Goal: Information Seeking & Learning: Learn about a topic

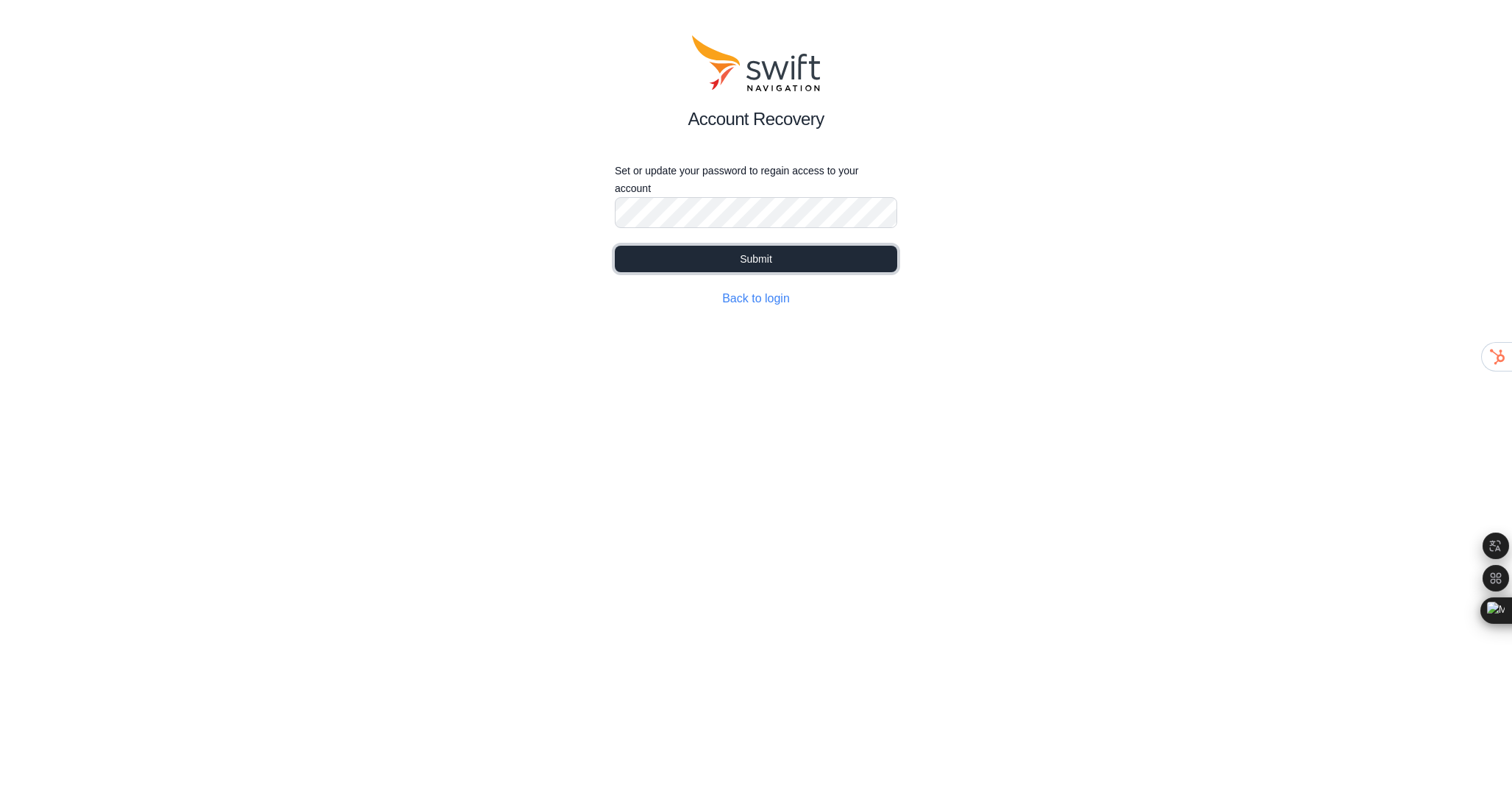
click at [812, 262] on button "Submit" at bounding box center [756, 258] width 283 height 26
select select
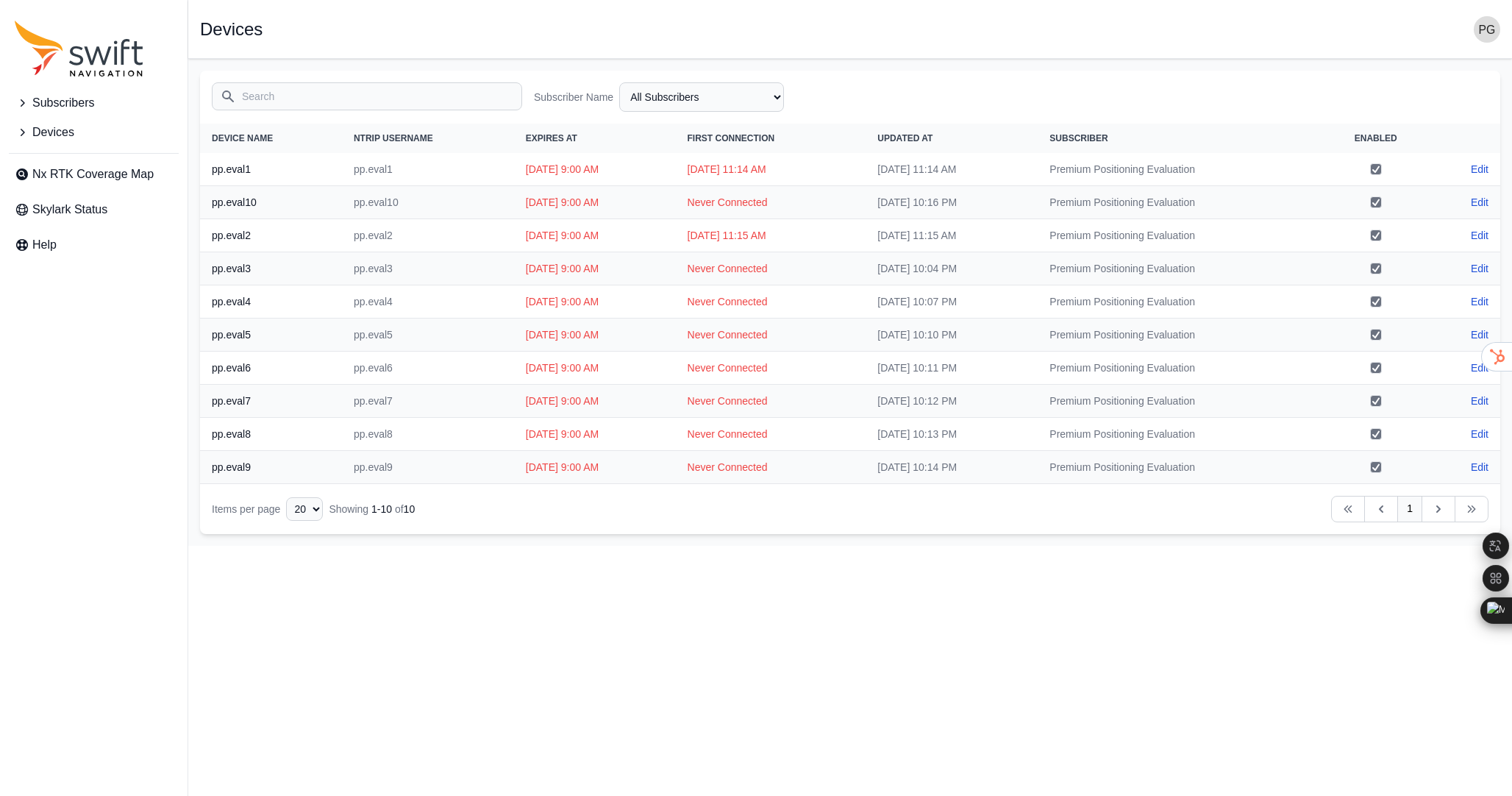
drag, startPoint x: 538, startPoint y: 169, endPoint x: 782, endPoint y: 167, distance: 244.0
click at [782, 167] on tr "pp.eval1 pp.eval1 Sun, Aug 31, 2025 9:00 AM Tue, Jul 22, 2025 11:14 AM Tue, Jul…" at bounding box center [850, 170] width 1301 height 33
click at [782, 167] on td "Tue, Jul 22, 2025 11:14 AM" at bounding box center [772, 170] width 191 height 33
drag, startPoint x: 831, startPoint y: 164, endPoint x: 688, endPoint y: 165, distance: 143.0
click at [689, 165] on td "Tue, Jul 22, 2025 11:14 AM" at bounding box center [772, 170] width 191 height 33
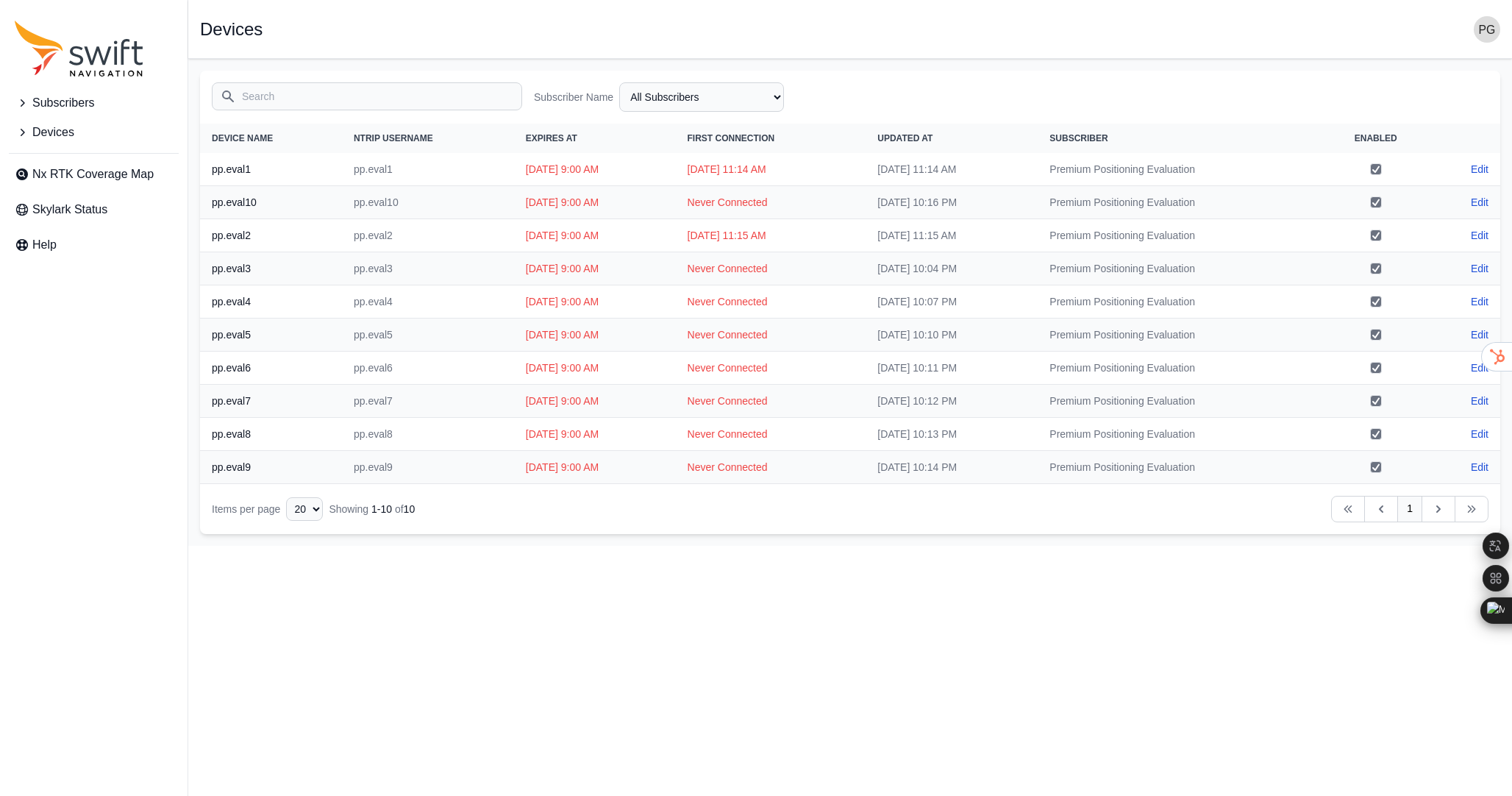
click at [687, 166] on td "Tue, Jul 22, 2025 11:14 AM" at bounding box center [772, 170] width 191 height 33
click at [720, 239] on td "Tue, Jul 22, 2025 11:15 AM" at bounding box center [772, 235] width 191 height 33
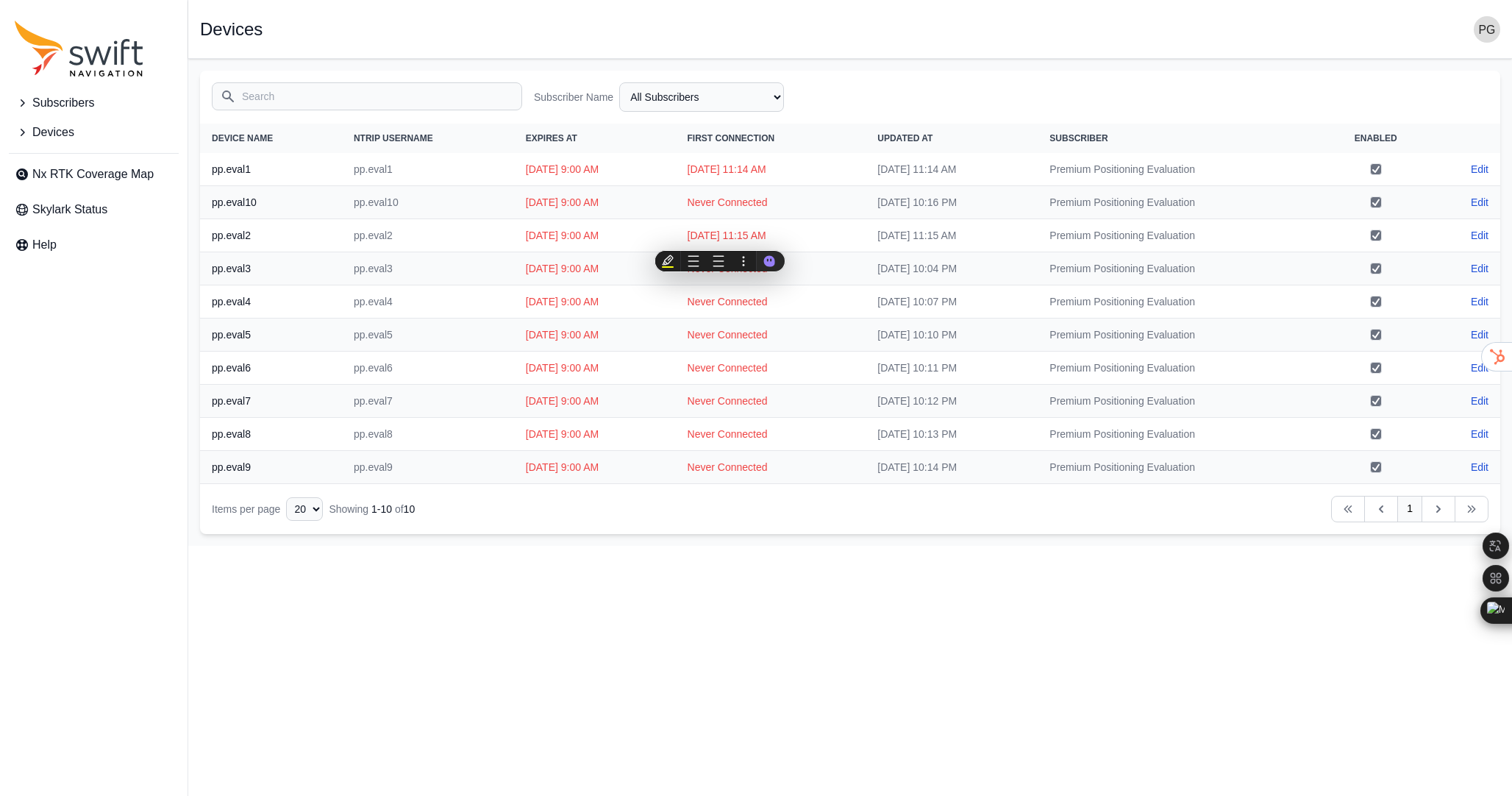
click at [859, 199] on td "Never Connected" at bounding box center [772, 202] width 191 height 33
click at [86, 184] on link "Nx RTK Coverage Map" at bounding box center [93, 174] width 170 height 30
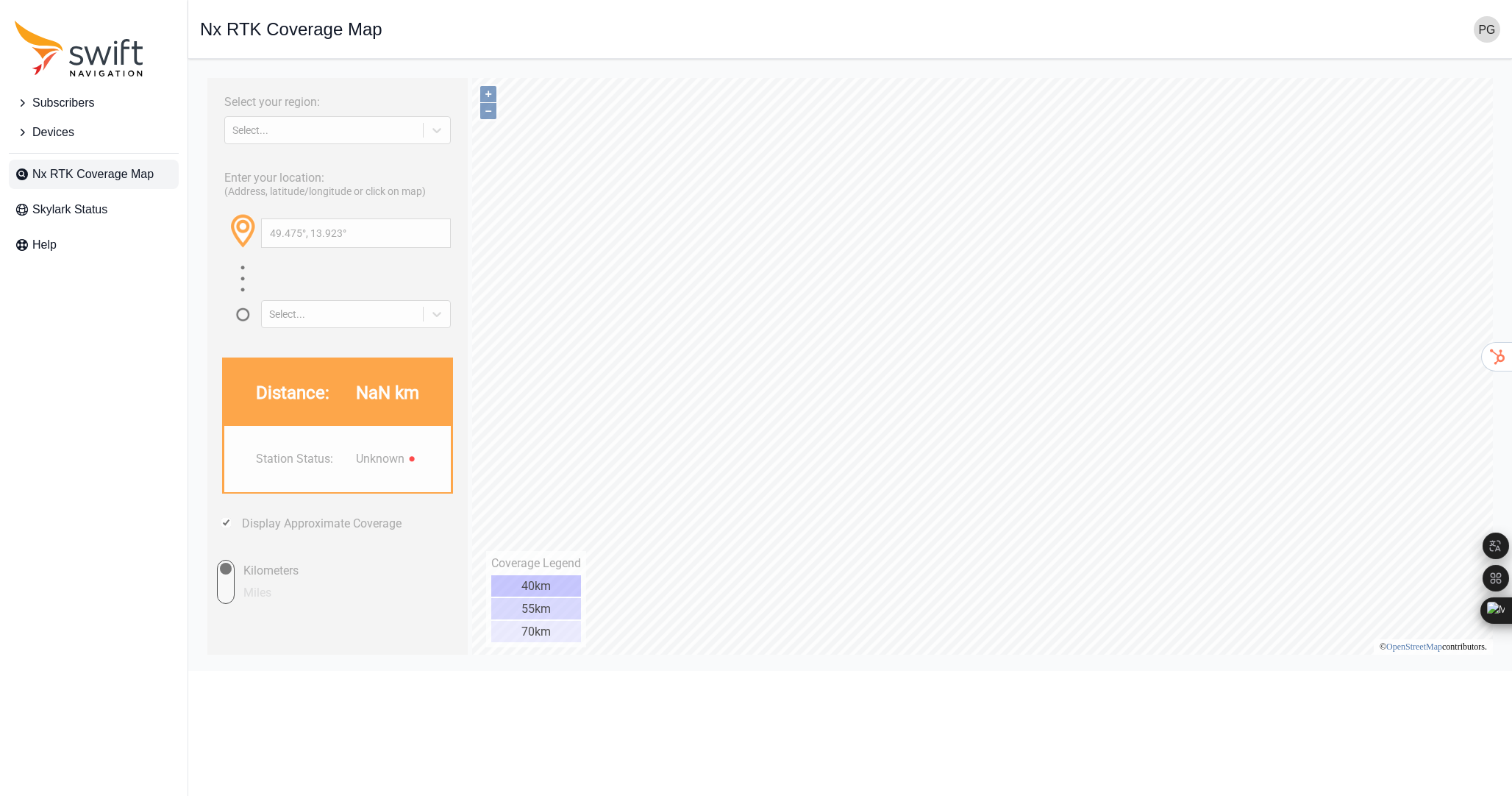
click at [553, 591] on div "40km" at bounding box center [536, 585] width 89 height 21
click at [550, 605] on div "55km" at bounding box center [536, 609] width 89 height 21
click at [552, 626] on div "70km" at bounding box center [536, 632] width 89 height 21
click at [387, 321] on div "Select..." at bounding box center [356, 314] width 190 height 28
click at [380, 385] on div "3rd Closest Station" at bounding box center [356, 393] width 192 height 24
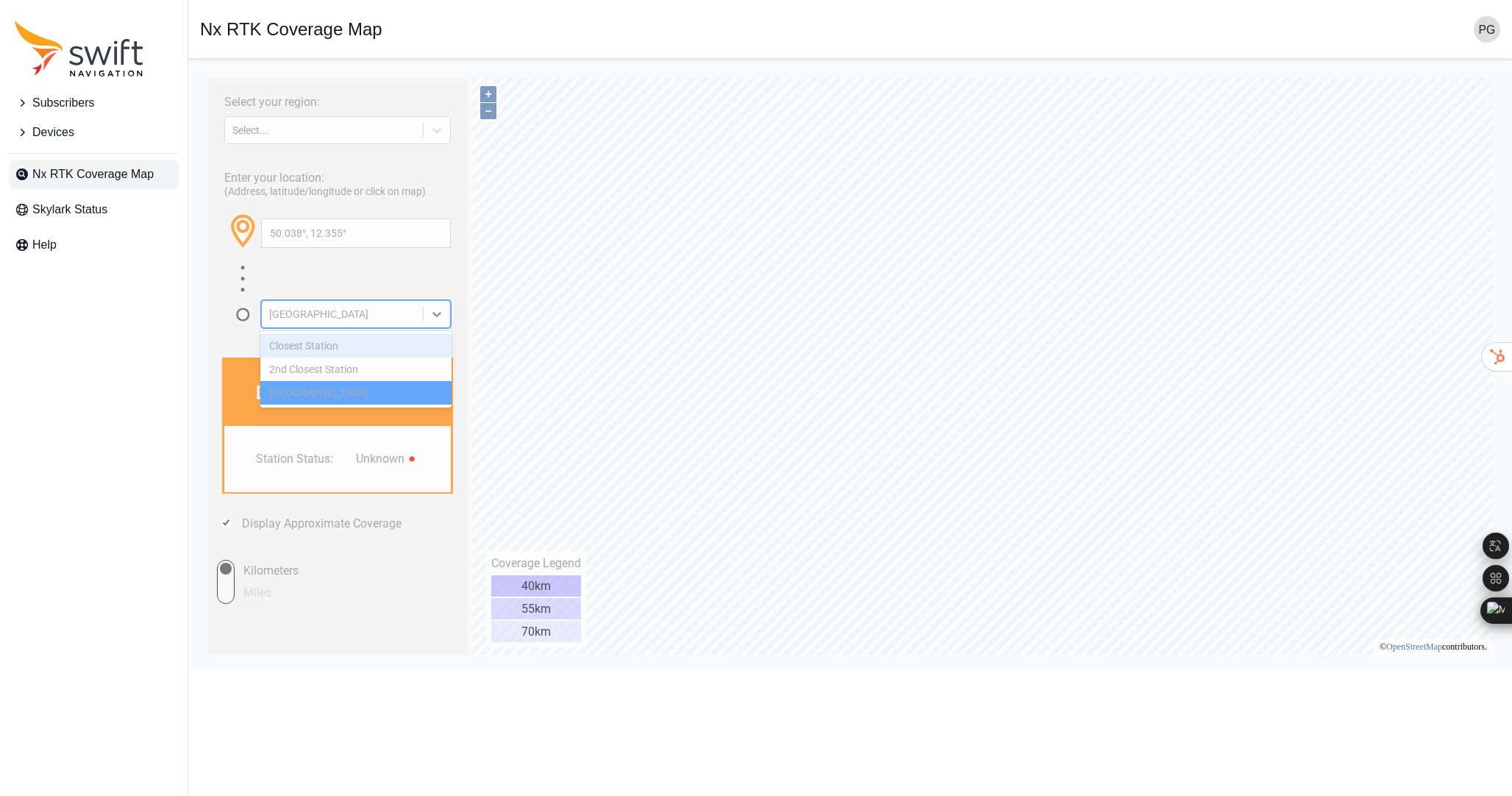
click at [393, 309] on div "3rd Closest Station" at bounding box center [342, 314] width 147 height 12
click at [331, 364] on div "2nd Closest Station" at bounding box center [356, 370] width 192 height 24
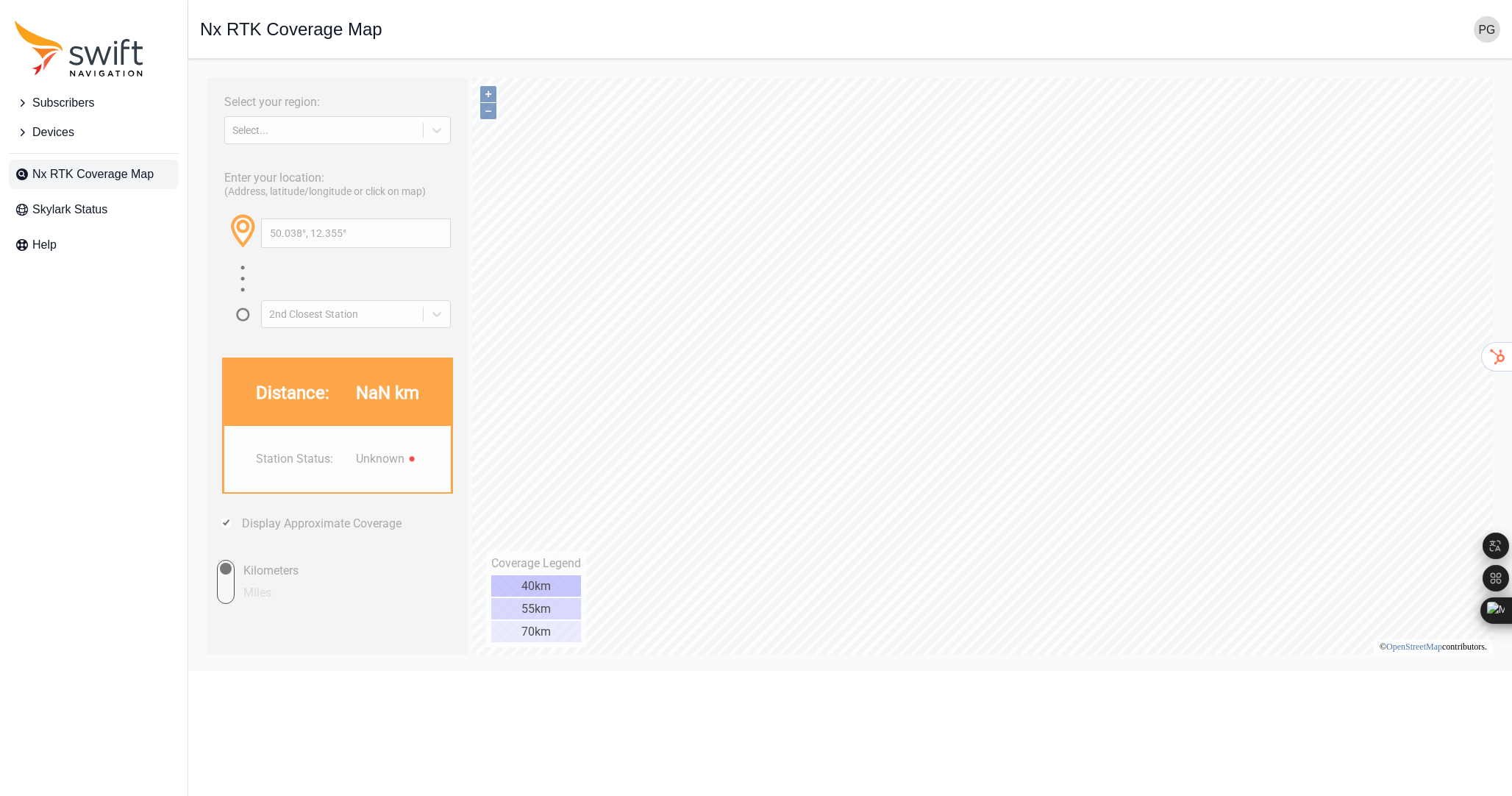
click at [351, 326] on div "2nd Closest Station" at bounding box center [356, 314] width 190 height 37
click at [370, 282] on div at bounding box center [337, 280] width 227 height 32
click at [351, 309] on div "2nd Closest Station" at bounding box center [342, 314] width 147 height 12
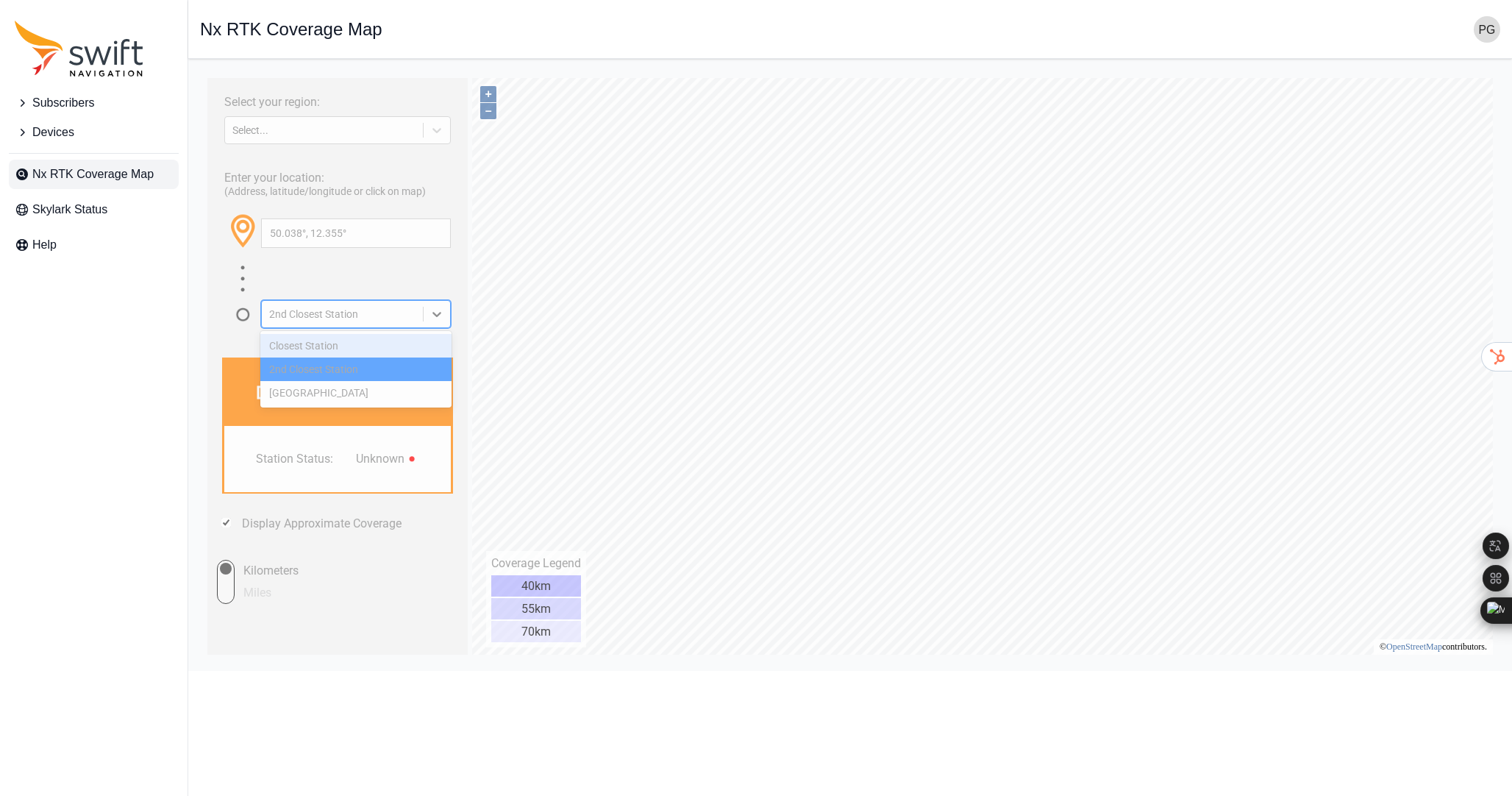
click at [328, 340] on div "Closest Station" at bounding box center [356, 346] width 192 height 24
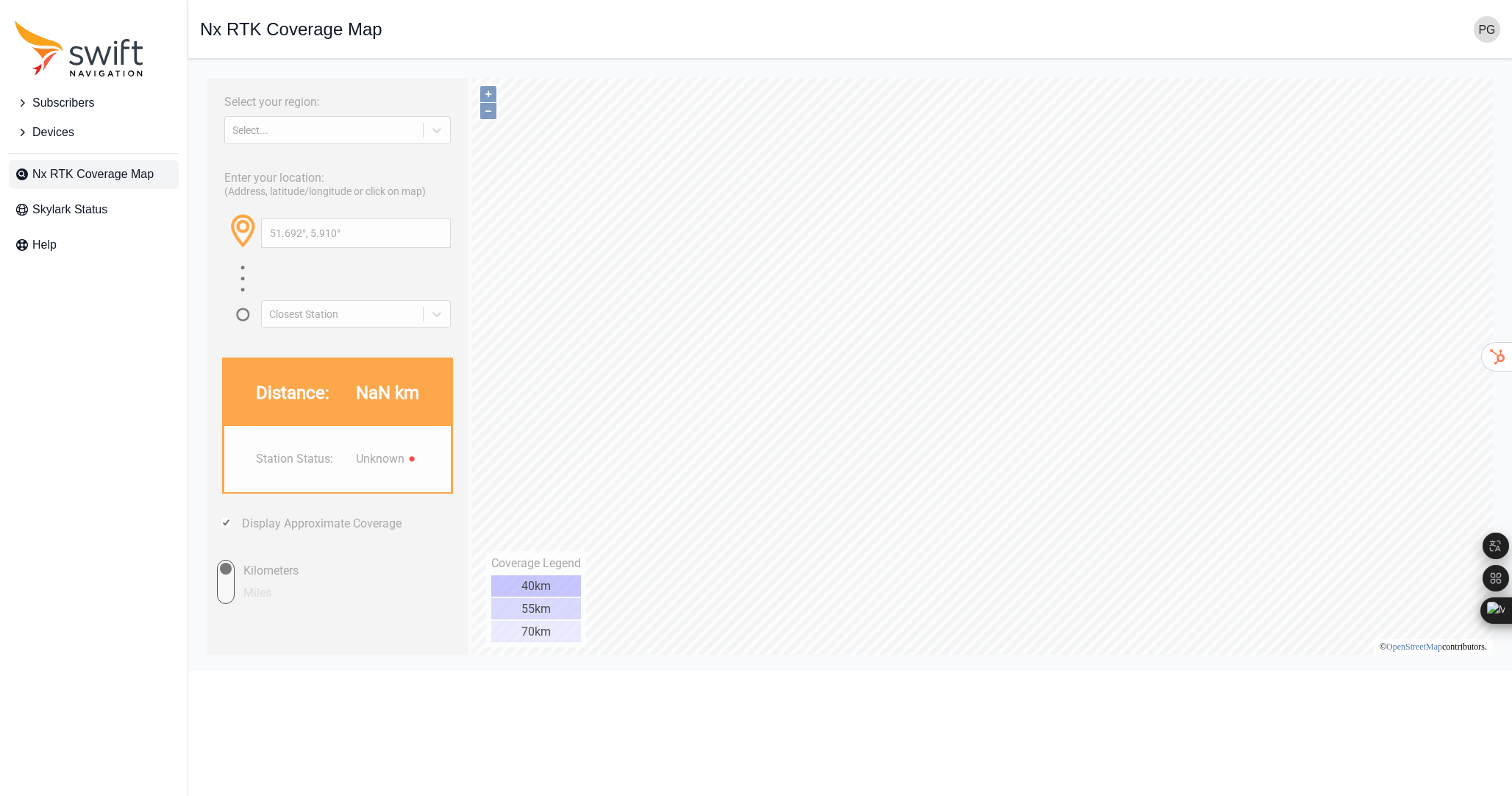
type input "52.695°, 6.158°"
click at [273, 529] on div "Select your region: Select... Enter your location: (Address, latitude/longitude…" at bounding box center [338, 366] width 261 height 577
click at [267, 522] on label "Display Approximate Coverage" at bounding box center [321, 523] width 159 height 14
click at [231, 522] on input "Display Approximate Coverage" at bounding box center [226, 522] width 9 height 9
click at [264, 520] on label "Display Approximate Coverage" at bounding box center [321, 523] width 159 height 14
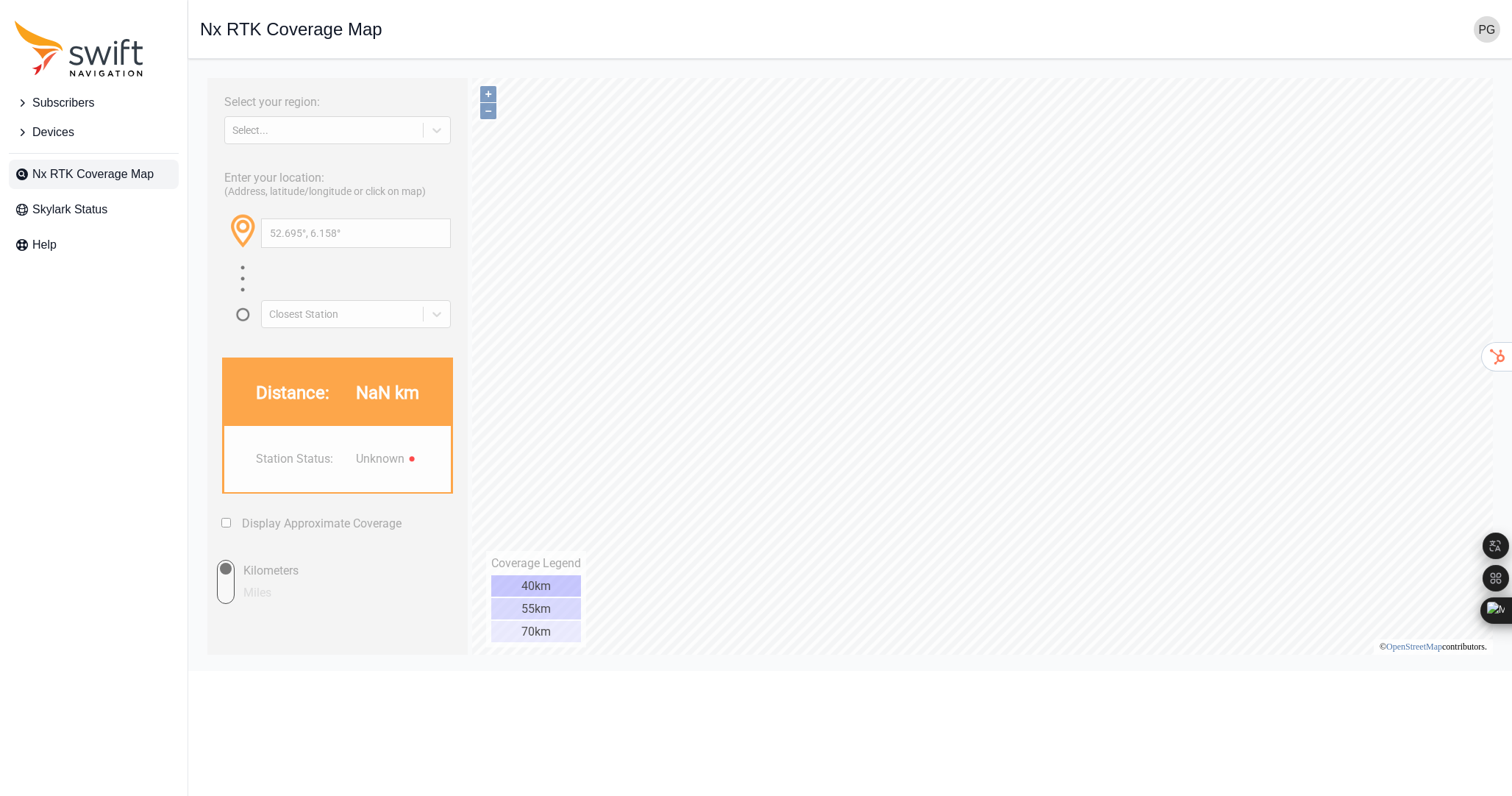
click at [231, 520] on input "Display Approximate Coverage" at bounding box center [226, 522] width 9 height 9
checkbox input "true"
click at [343, 228] on input "52.695°, 6.158°" at bounding box center [355, 233] width 188 height 28
click at [344, 116] on div "Select..." at bounding box center [337, 130] width 227 height 28
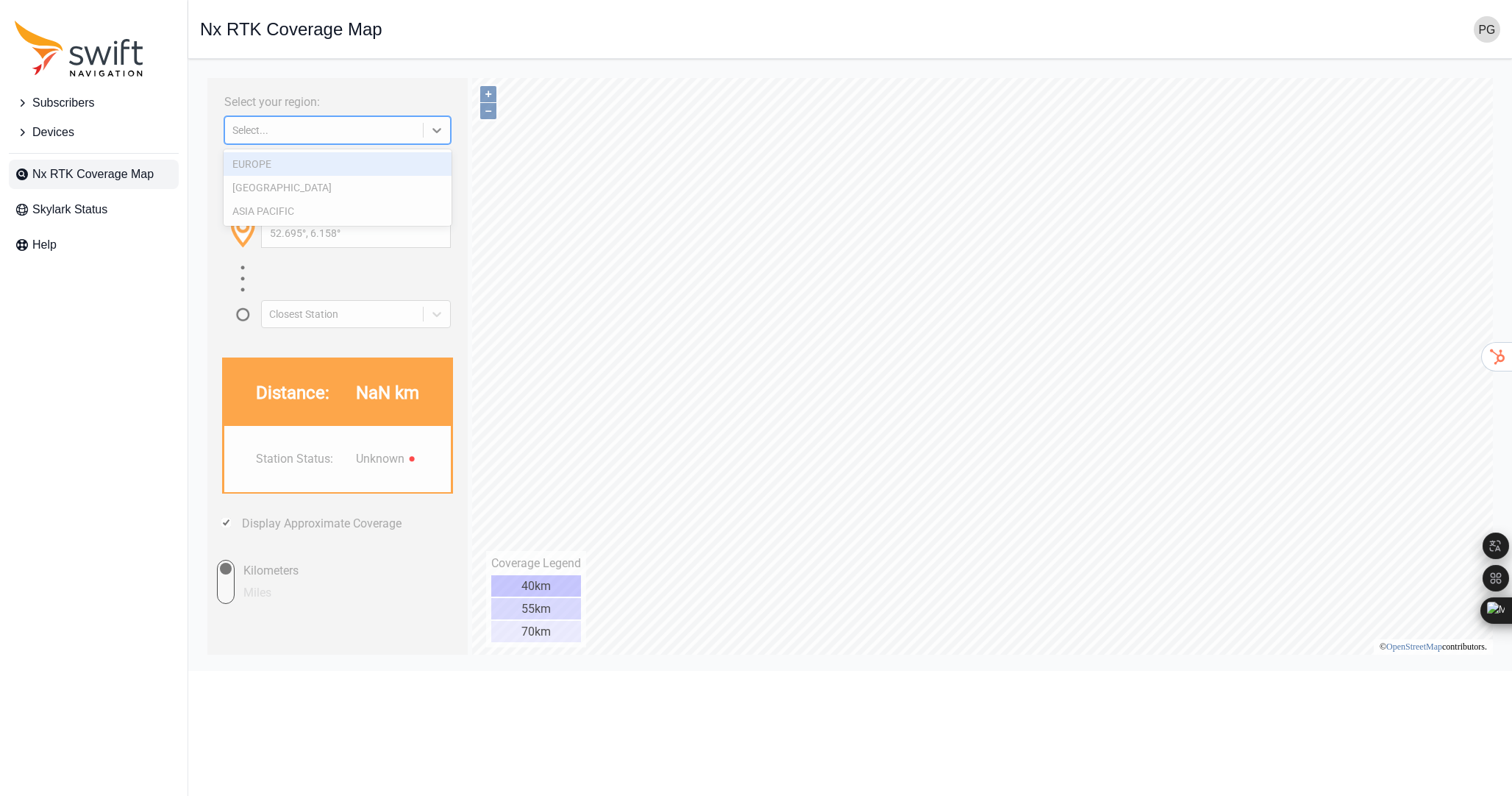
click at [342, 170] on div "EUROPE" at bounding box center [338, 164] width 229 height 24
click at [373, 164] on div "Enter your location: (Address, latitude/longitude or click on map) 52.695°, 6.1…" at bounding box center [337, 245] width 245 height 167
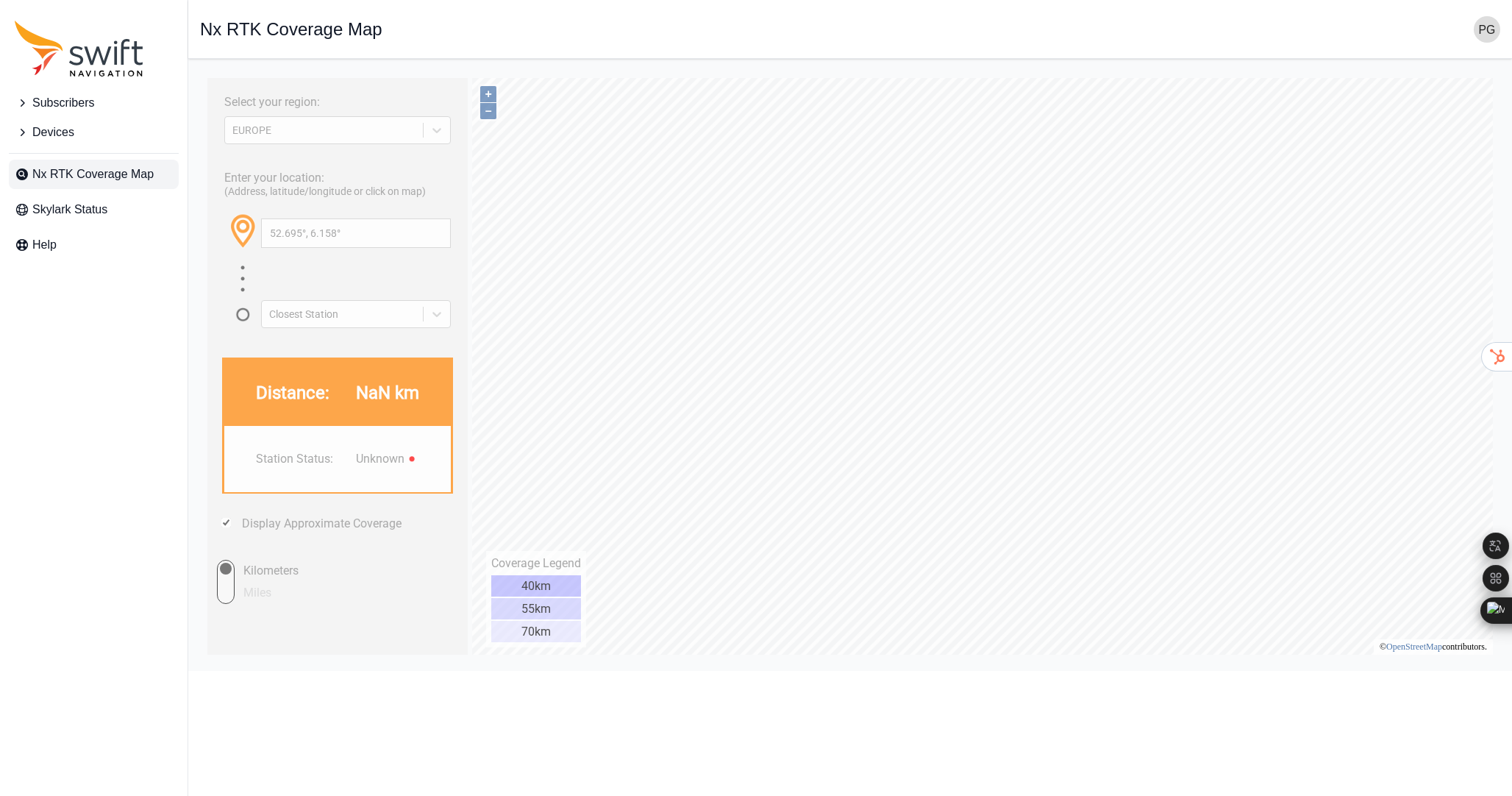
click at [373, 164] on div "Enter your location: (Address, latitude/longitude or click on map) 52.695°, 6.1…" at bounding box center [337, 245] width 245 height 167
click at [72, 101] on span "Subscribers" at bounding box center [63, 103] width 62 height 18
click at [53, 164] on span "Devices" at bounding box center [53, 162] width 42 height 18
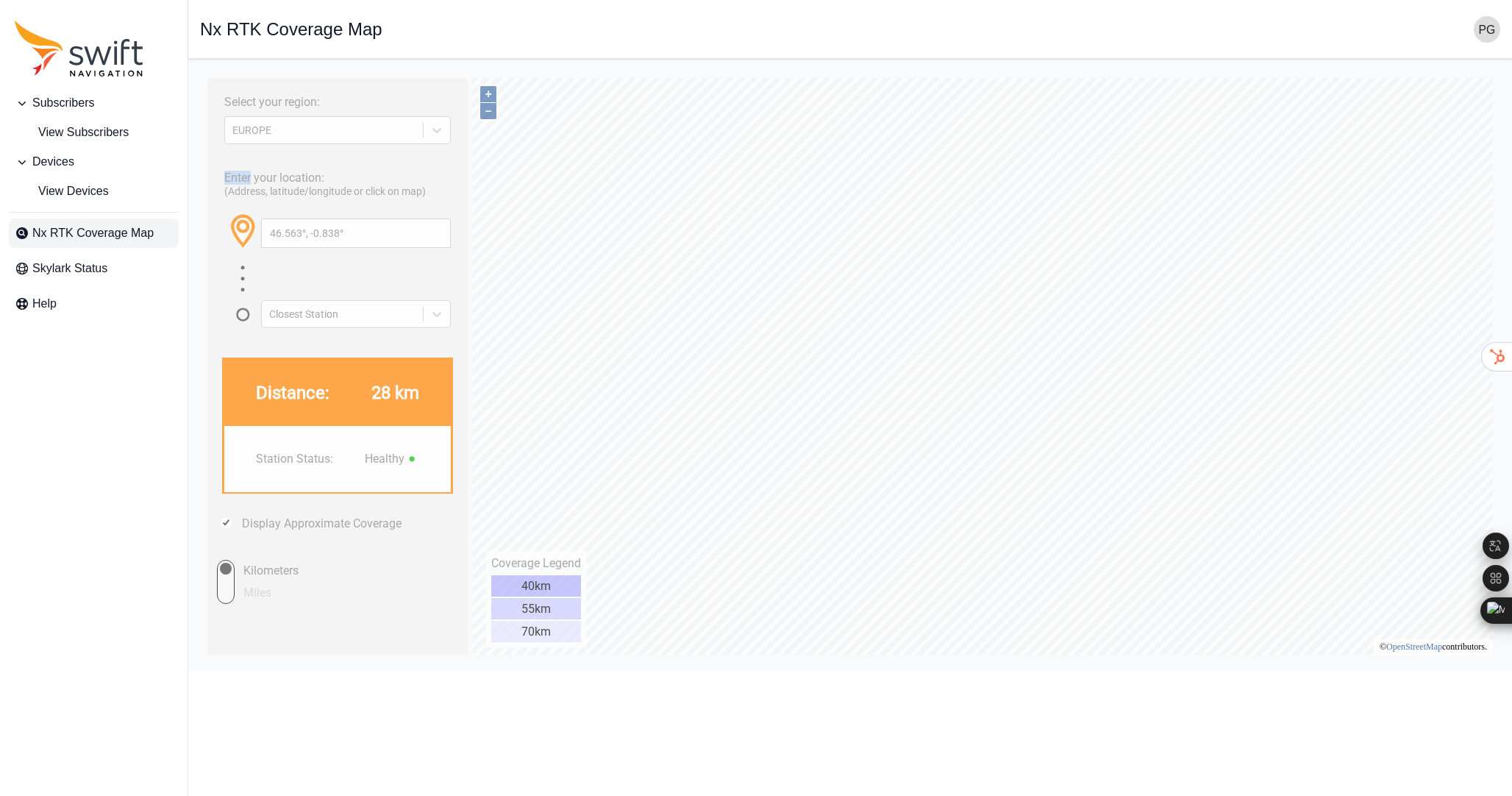
click at [53, 164] on span "Devices" at bounding box center [53, 162] width 42 height 18
click at [49, 108] on span "Subscribers" at bounding box center [63, 103] width 62 height 18
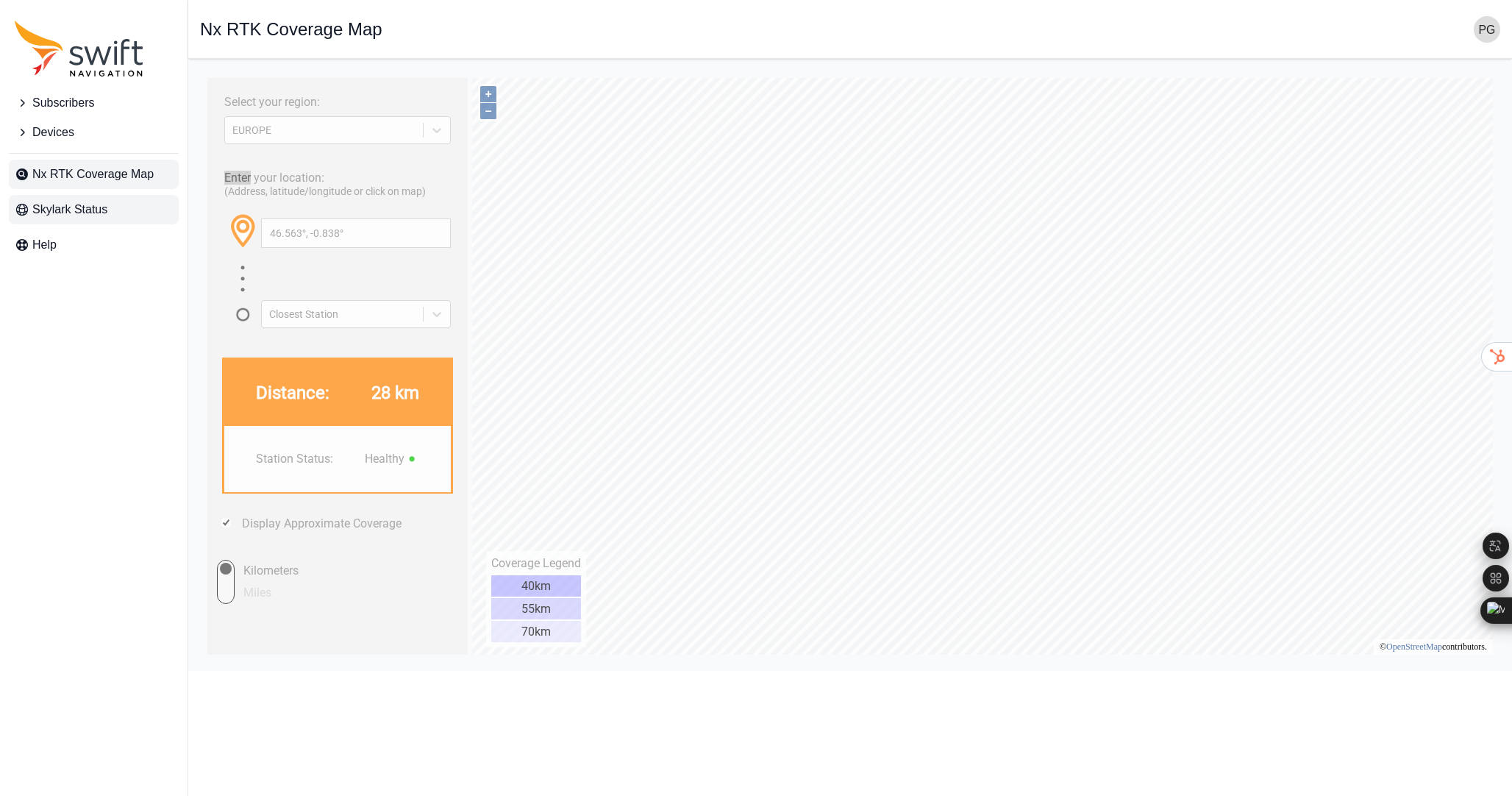
click at [51, 210] on span "Skylark Status" at bounding box center [70, 210] width 75 height 18
click at [1407, 649] on link "OpenStreetMap" at bounding box center [1415, 647] width 56 height 10
click at [330, 120] on div "EUROPE" at bounding box center [337, 130] width 227 height 28
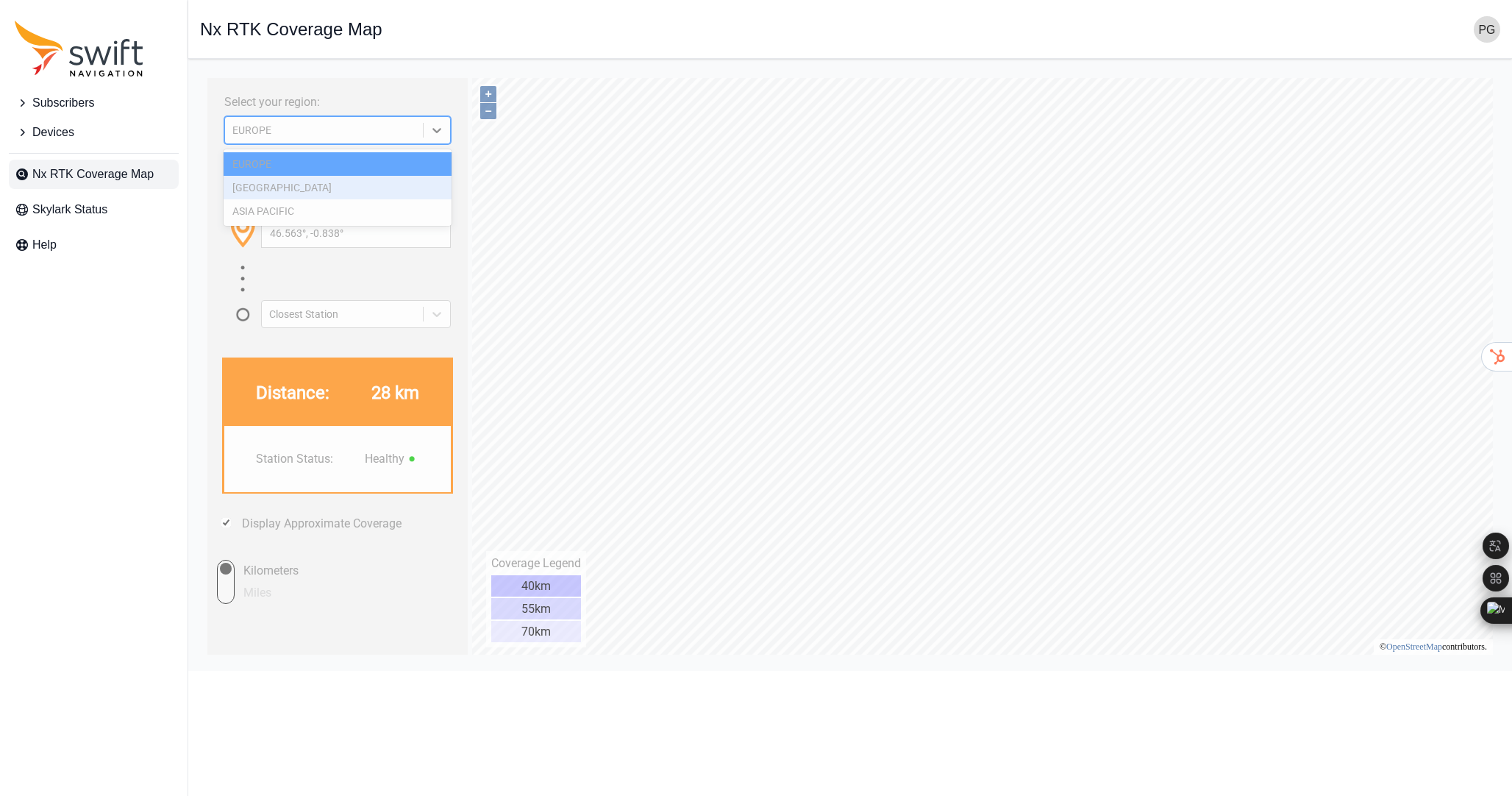
click at [274, 190] on div "NORTH AMERICA" at bounding box center [338, 187] width 229 height 24
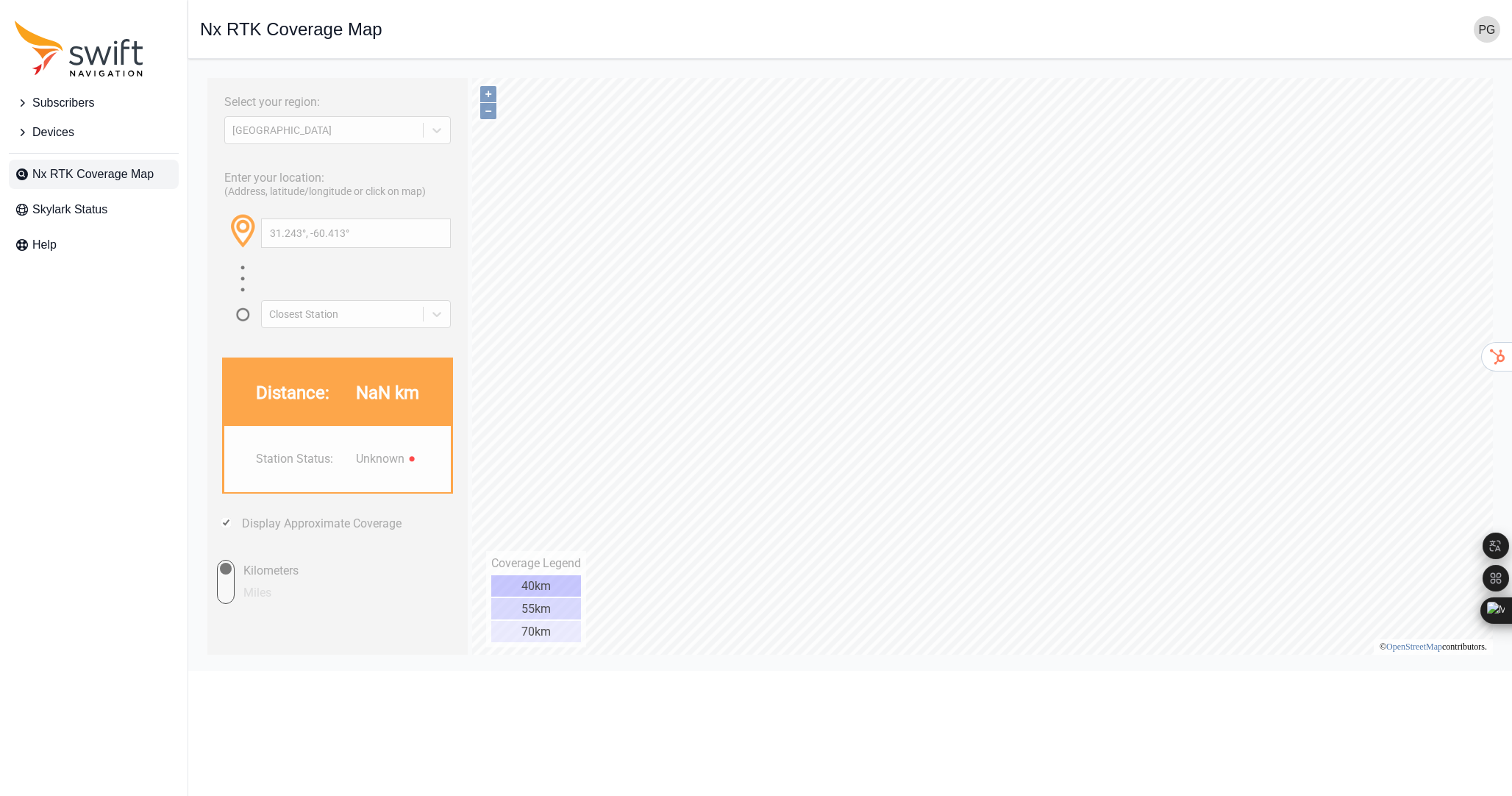
click at [569, 618] on div "55km" at bounding box center [536, 609] width 89 height 21
click at [566, 613] on div "55km" at bounding box center [536, 609] width 89 height 21
click at [565, 613] on div "55km" at bounding box center [536, 609] width 89 height 21
click at [558, 637] on div "70km" at bounding box center [536, 632] width 89 height 21
click at [555, 634] on div "70km" at bounding box center [536, 632] width 89 height 21
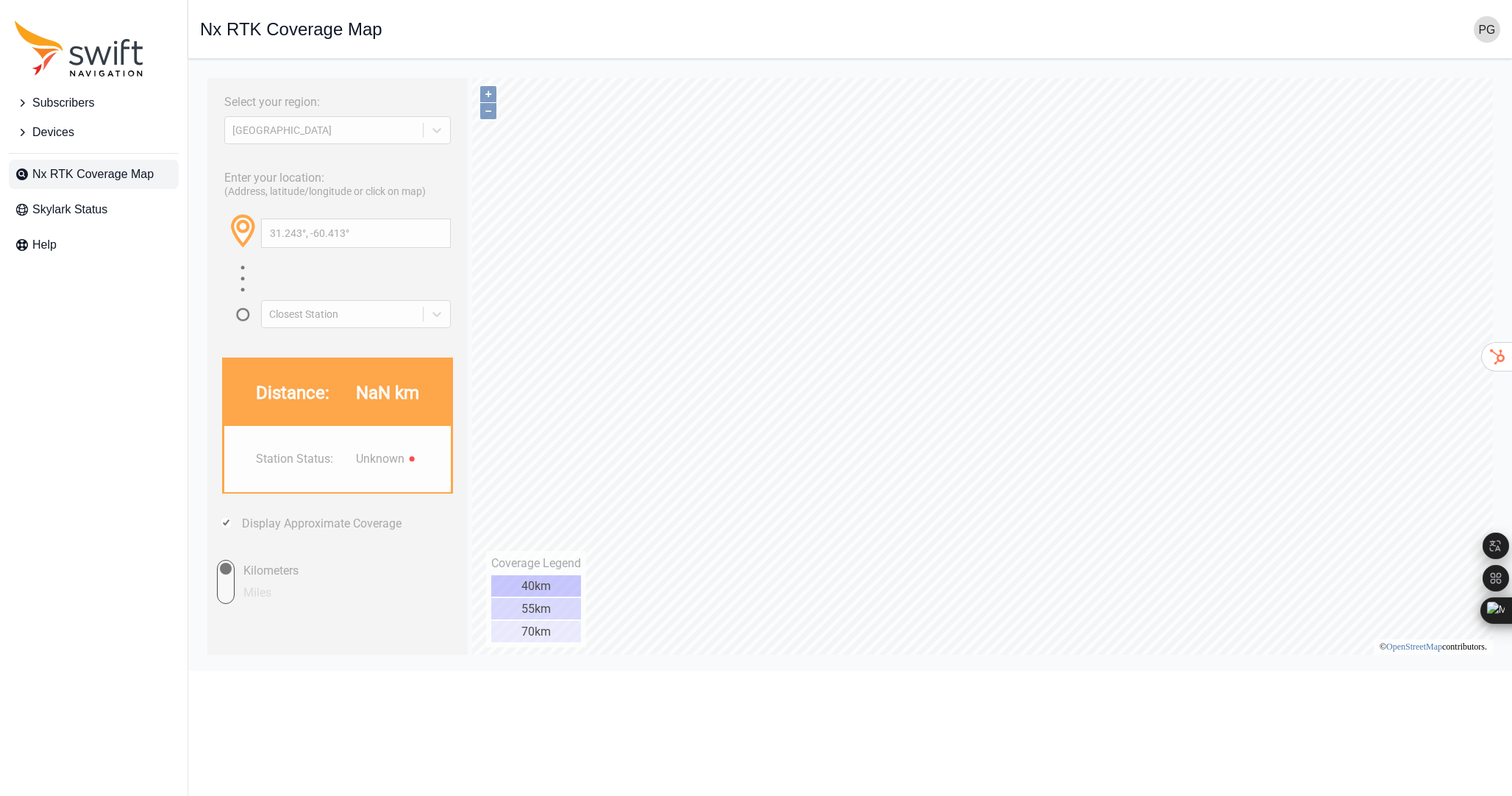
click at [555, 634] on div "70km" at bounding box center [536, 632] width 89 height 21
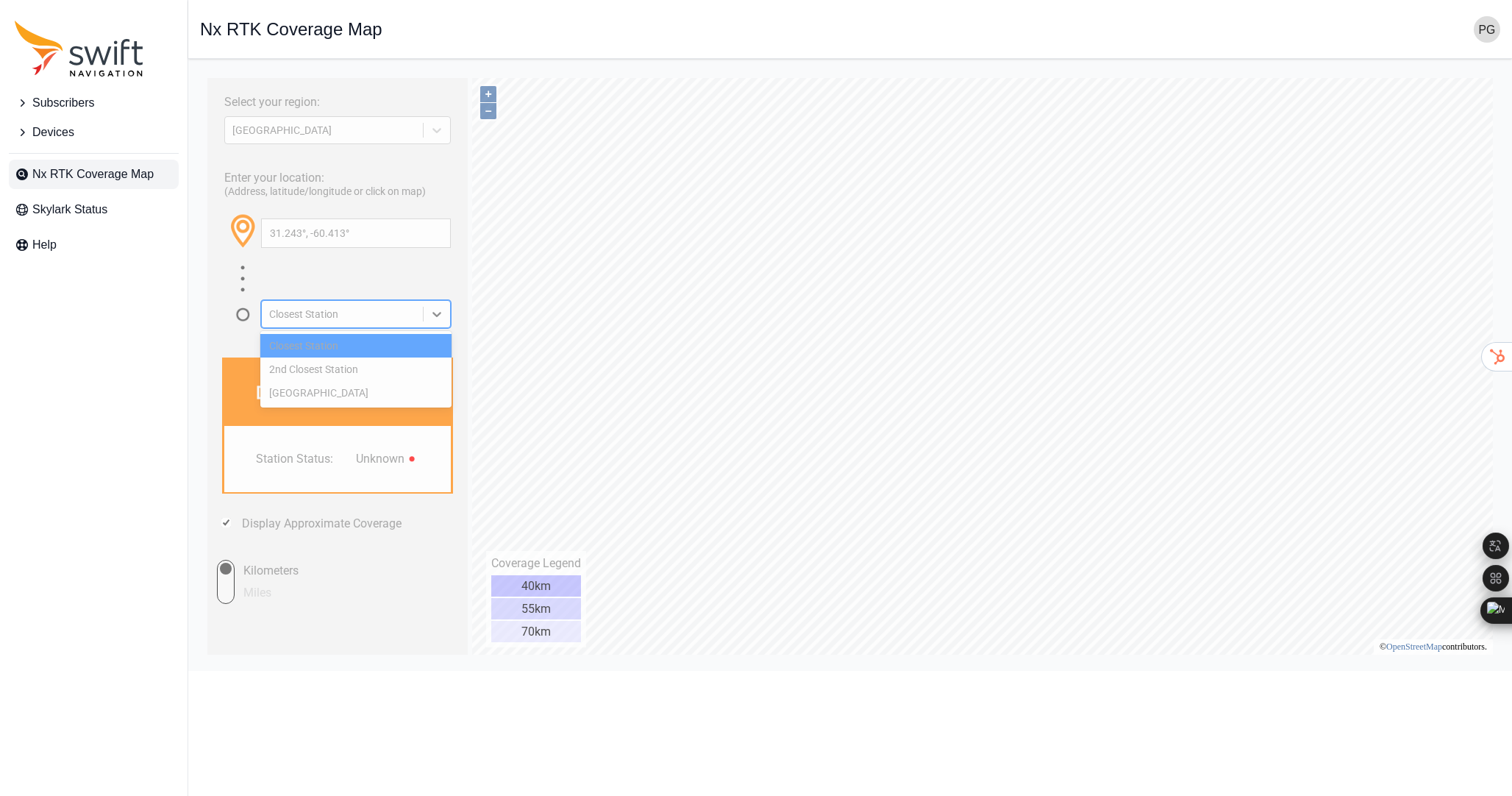
click at [391, 309] on div "Closest Station" at bounding box center [342, 314] width 147 height 12
click at [365, 370] on div "2nd Closest Station" at bounding box center [356, 370] width 192 height 24
click at [436, 307] on icon at bounding box center [436, 314] width 14 height 14
click at [385, 347] on div "Closest Station" at bounding box center [356, 346] width 192 height 24
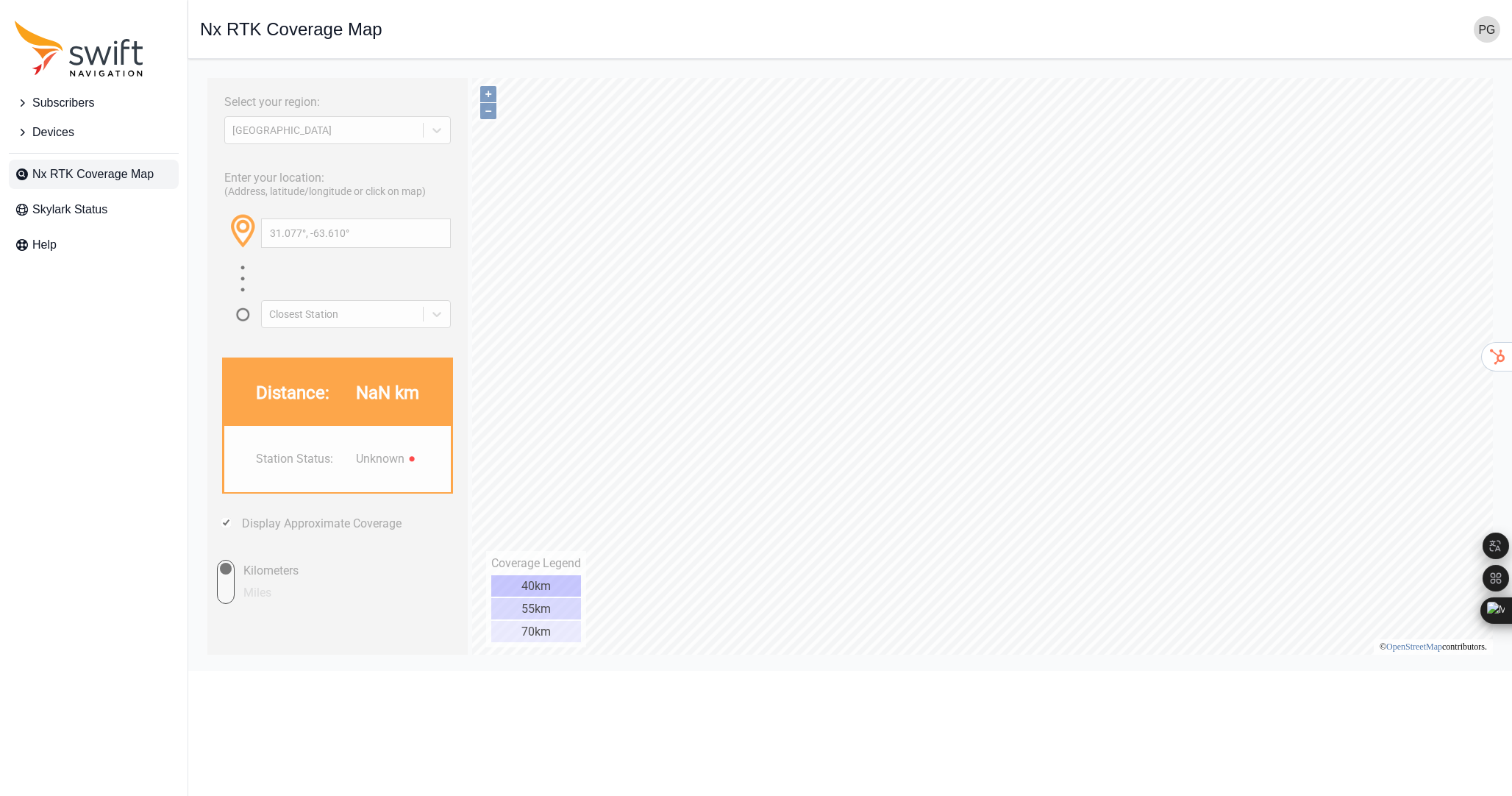
click at [1218, 60] on main "Open sidebar Nx RTK Coverage Map" at bounding box center [850, 365] width 1324 height 612
click at [84, 173] on span "Nx RTK Coverage Map" at bounding box center [93, 174] width 121 height 18
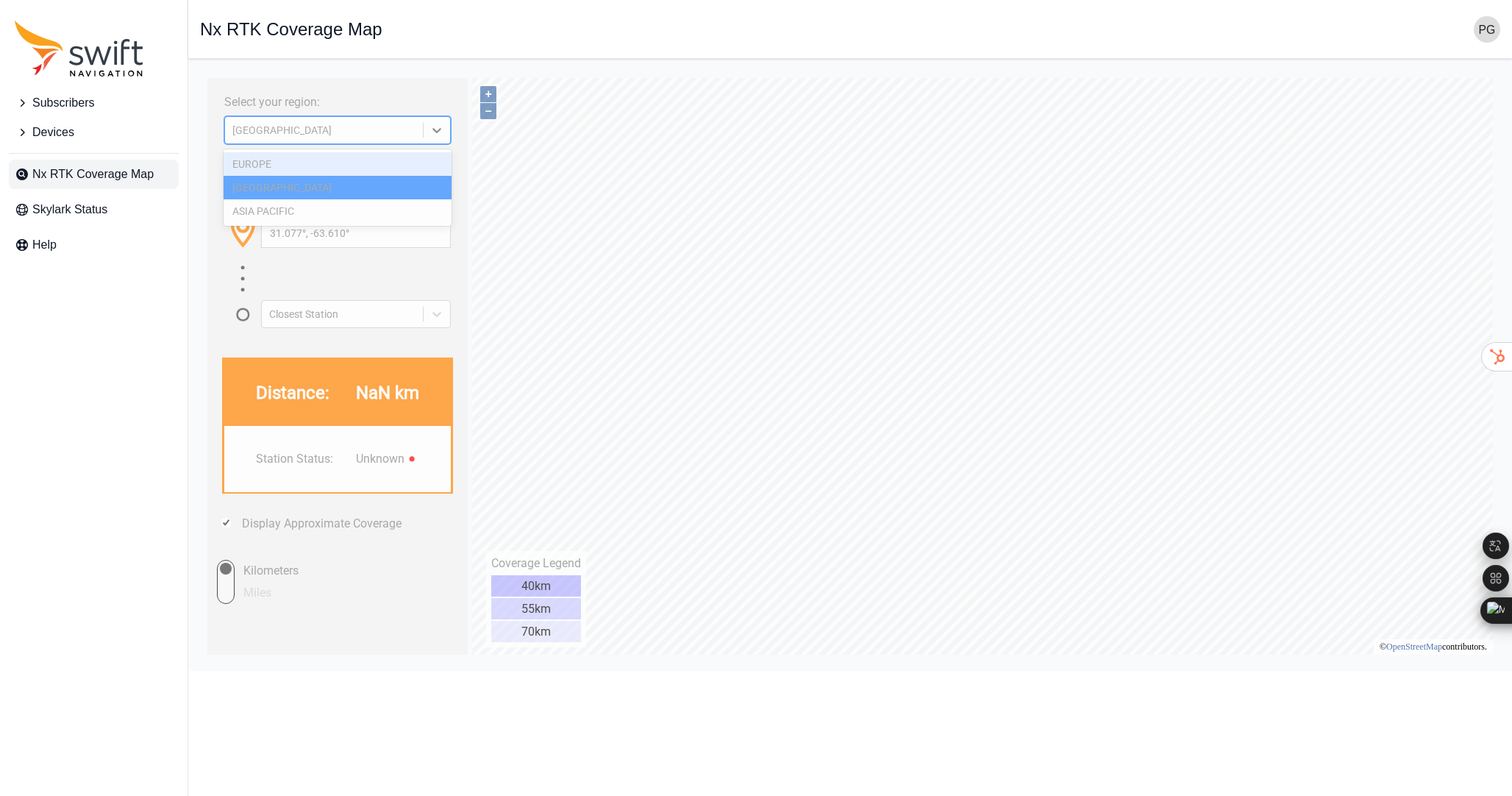
click at [354, 124] on div "NORTH AMERICA" at bounding box center [324, 130] width 183 height 12
click at [289, 169] on div "EUROPE" at bounding box center [338, 164] width 229 height 24
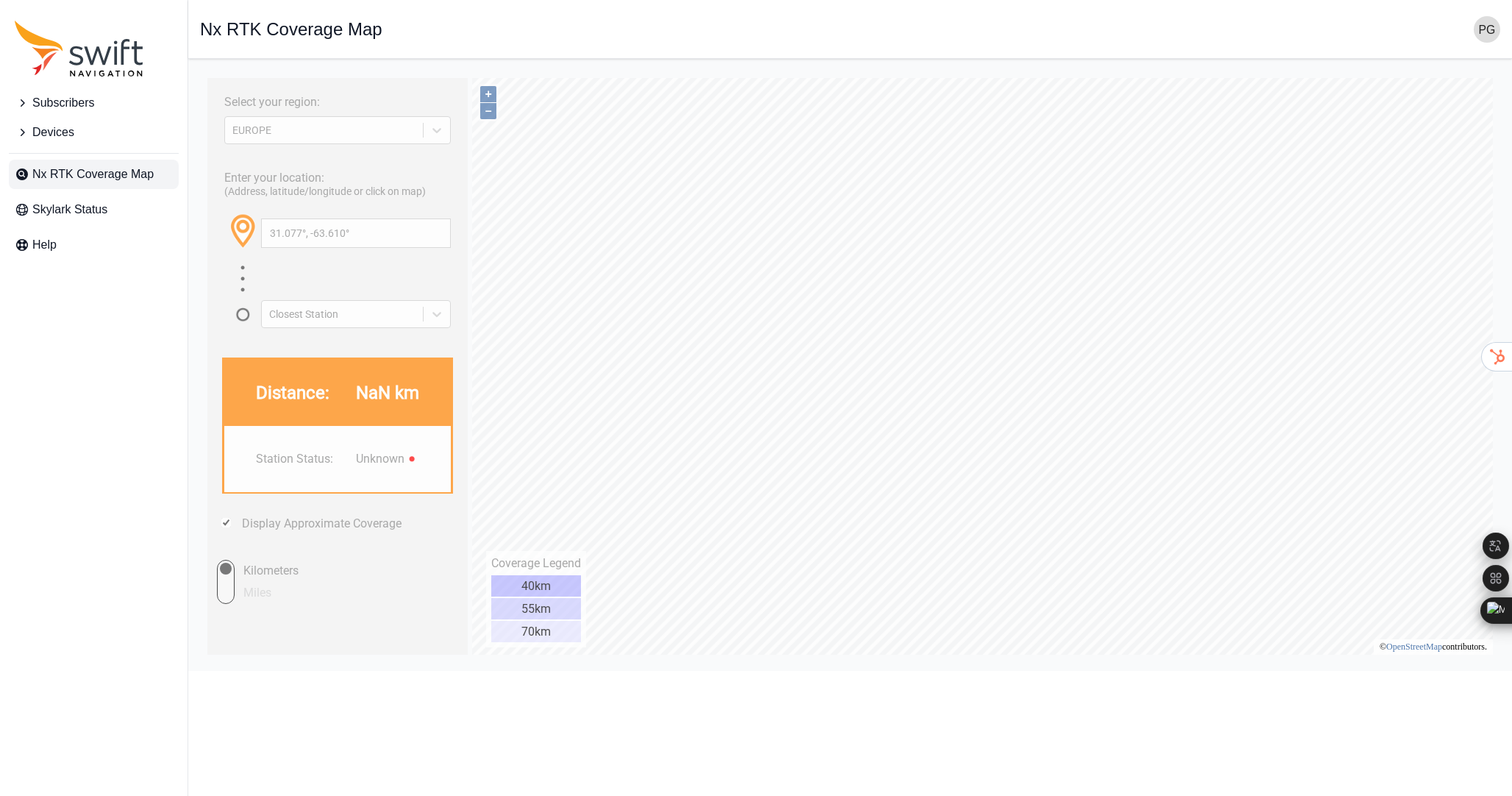
click at [296, 164] on div "Enter your location: (Address, latitude/longitude or click on map) 31.077°, -63…" at bounding box center [337, 245] width 245 height 167
type input "57.969°, 28.103°"
